Goal: Navigation & Orientation: Find specific page/section

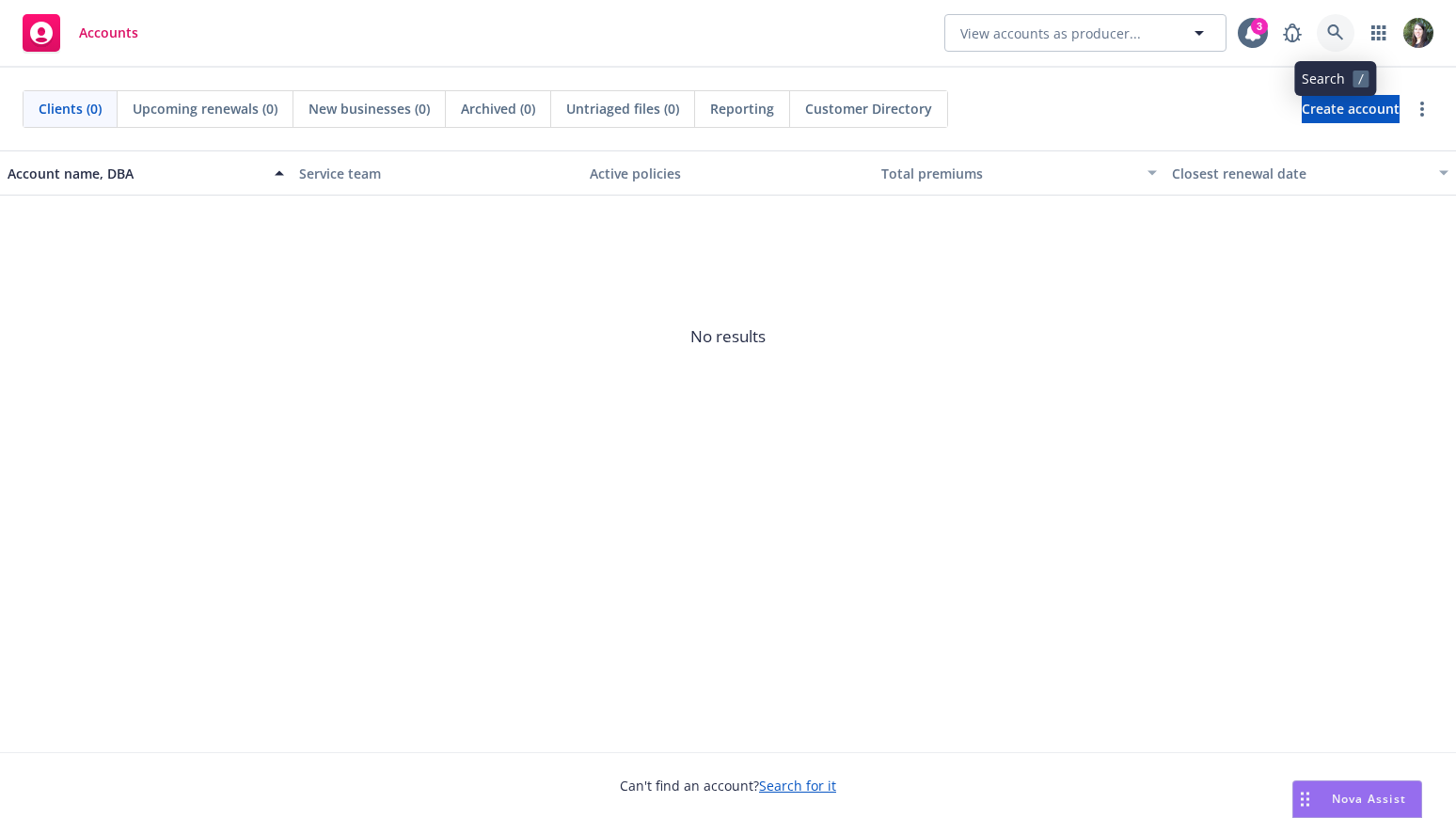
click at [1334, 31] on icon at bounding box center [1336, 33] width 17 height 17
